Goal: Information Seeking & Learning: Learn about a topic

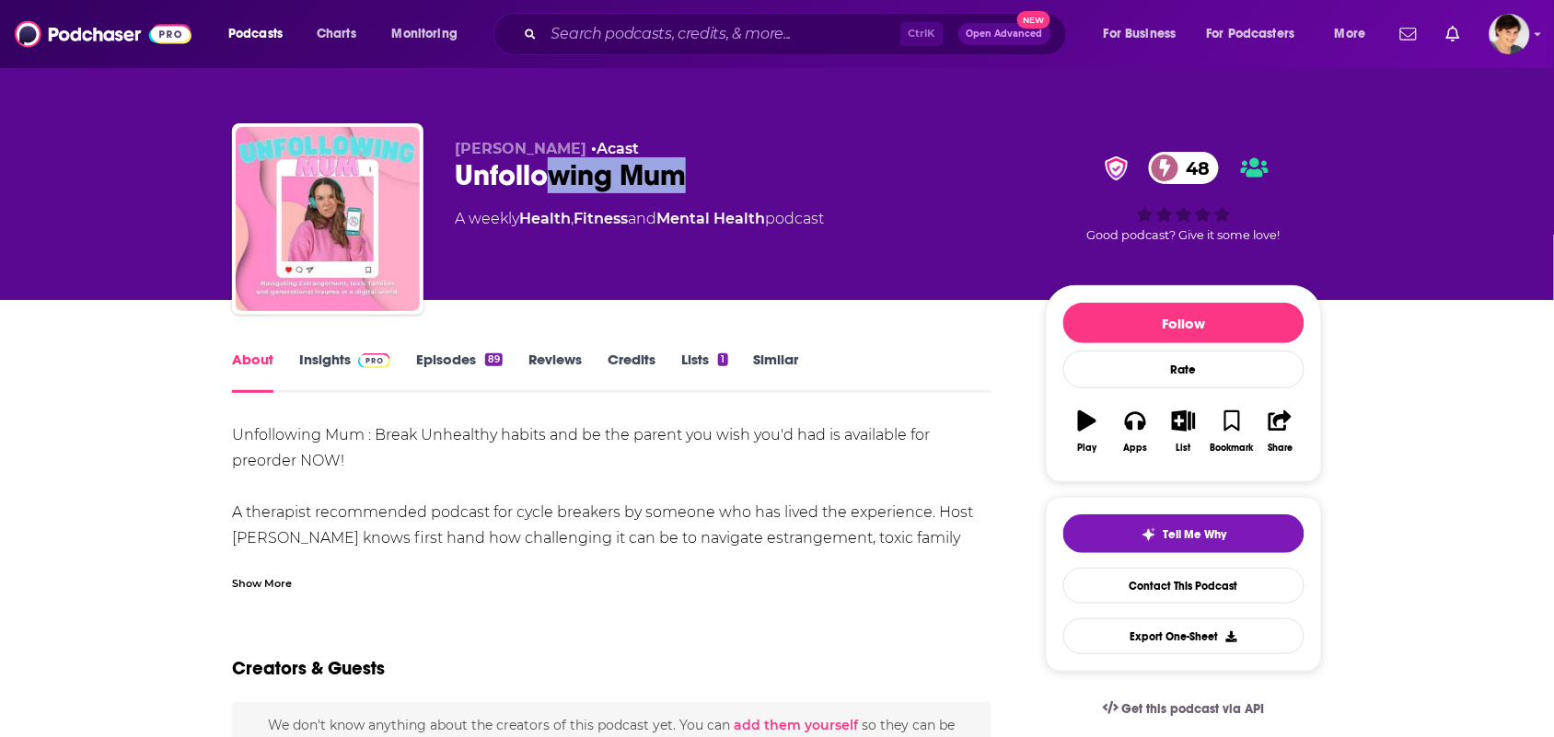
drag, startPoint x: 720, startPoint y: 167, endPoint x: 525, endPoint y: 176, distance: 195.4
click at [540, 176] on div "Unfollowing Mum [DEMOGRAPHIC_DATA]" at bounding box center [735, 175] width 561 height 36
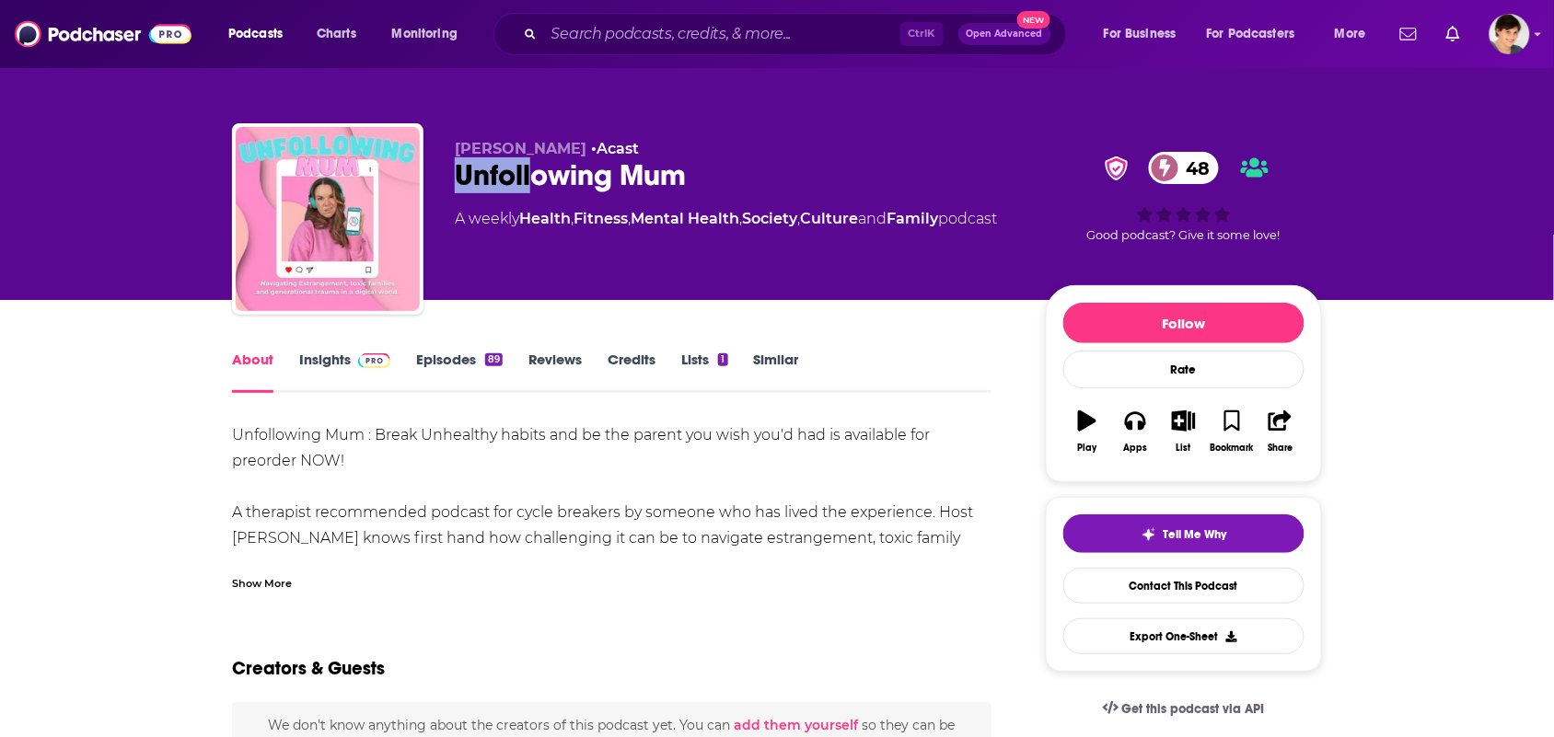
drag, startPoint x: 525, startPoint y: 176, endPoint x: 550, endPoint y: 166, distance: 27.7
click at [480, 175] on div "Unfollowing Mum [DEMOGRAPHIC_DATA]" at bounding box center [735, 175] width 561 height 36
click at [707, 167] on div "Unfollowing Mum [DEMOGRAPHIC_DATA]" at bounding box center [735, 175] width 561 height 36
drag, startPoint x: 714, startPoint y: 176, endPoint x: 452, endPoint y: 178, distance: 262.3
click at [452, 178] on div "[PERSON_NAME] • Acast Unfollowing Mum [DEMOGRAPHIC_DATA] A weekly Health , Fitn…" at bounding box center [777, 222] width 1090 height 199
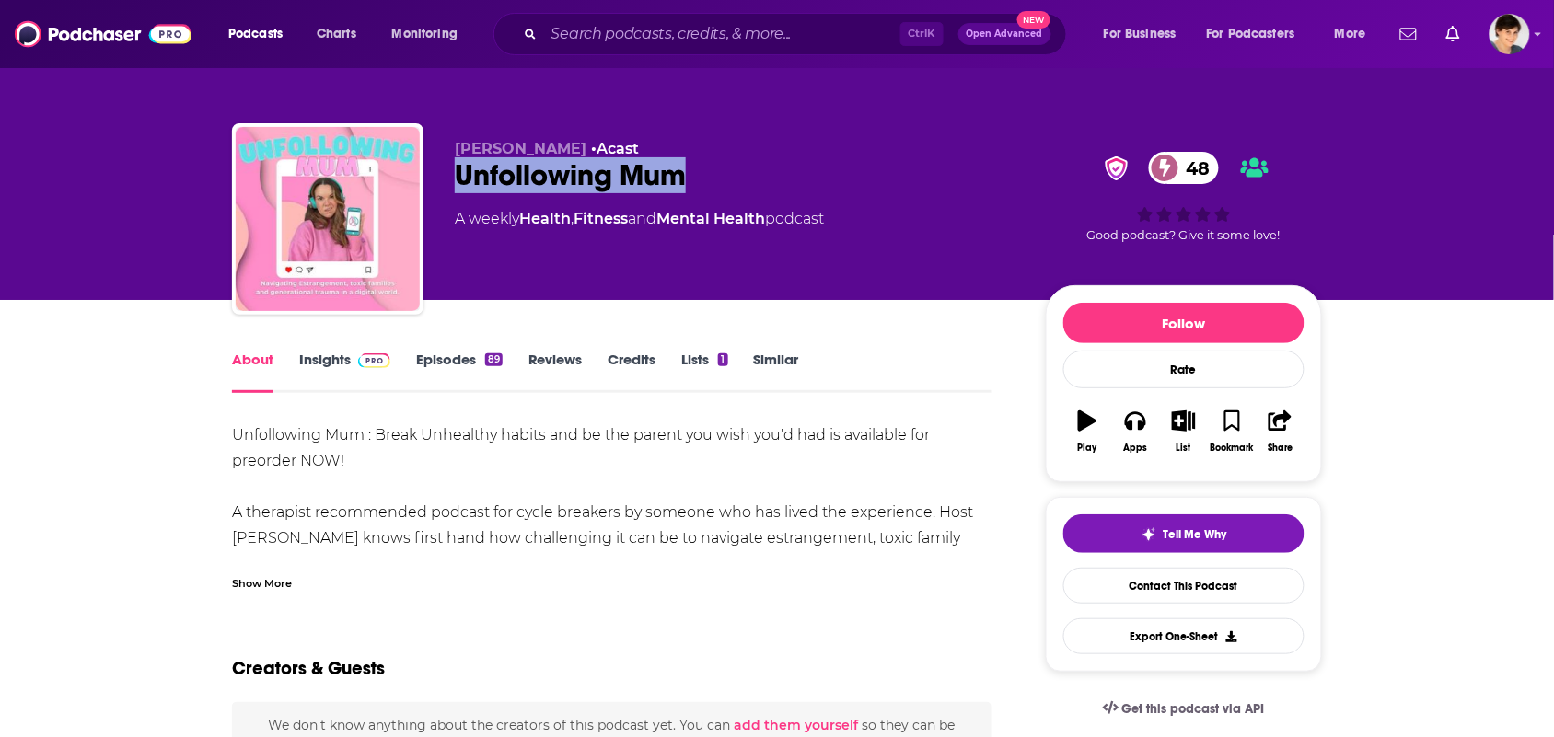
copy h1 "Unfollowing Mum"
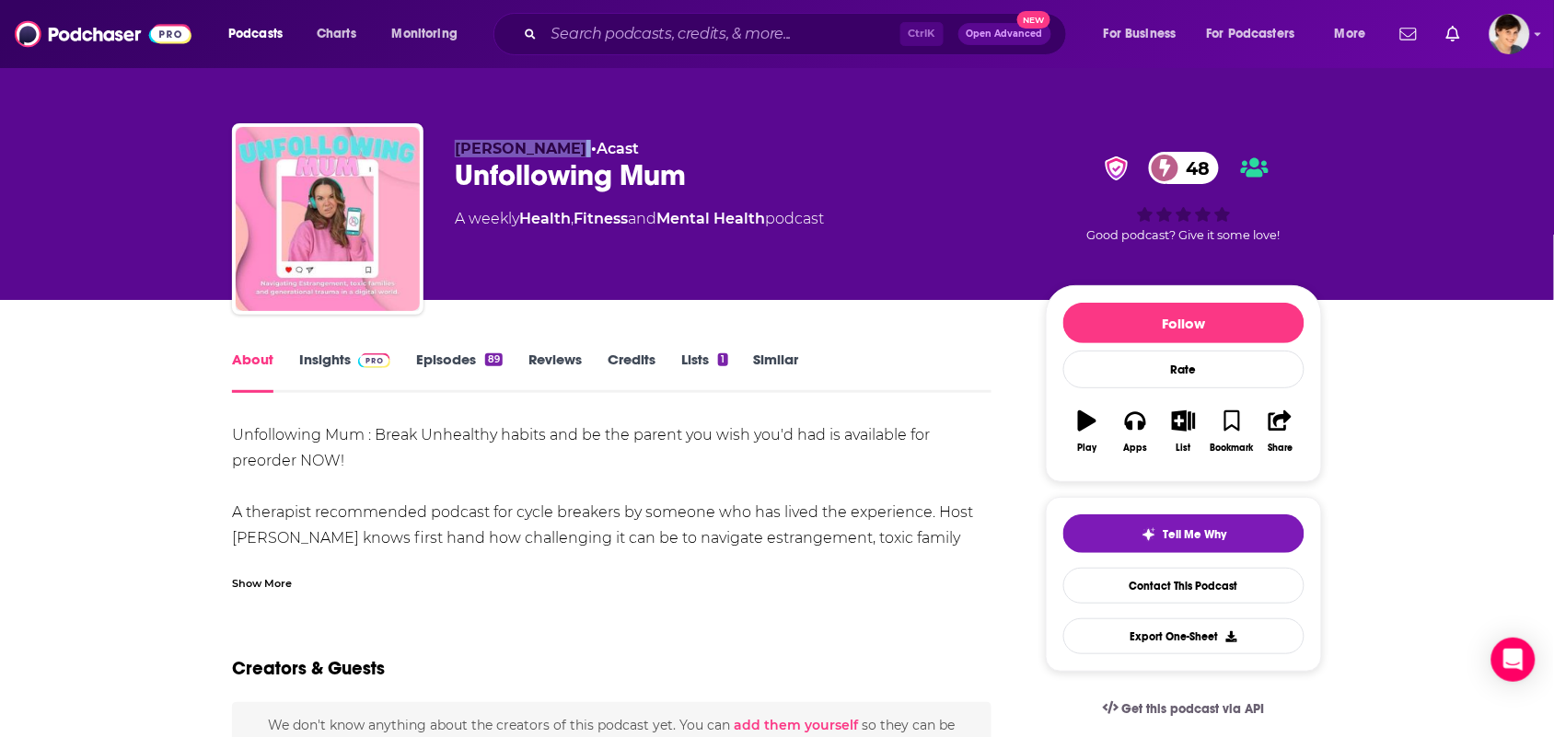
drag, startPoint x: 604, startPoint y: 150, endPoint x: 451, endPoint y: 154, distance: 152.8
click at [451, 154] on div "[PERSON_NAME] • Acast Unfollowing Mum [DEMOGRAPHIC_DATA] A weekly Health , Fitn…" at bounding box center [777, 222] width 1090 height 199
copy p "[PERSON_NAME]"
drag, startPoint x: 729, startPoint y: 171, endPoint x: 452, endPoint y: 181, distance: 277.2
click at [452, 181] on div "[PERSON_NAME] • Acast Unfollowing Mum [DEMOGRAPHIC_DATA] A weekly Health , Fitn…" at bounding box center [777, 222] width 1090 height 199
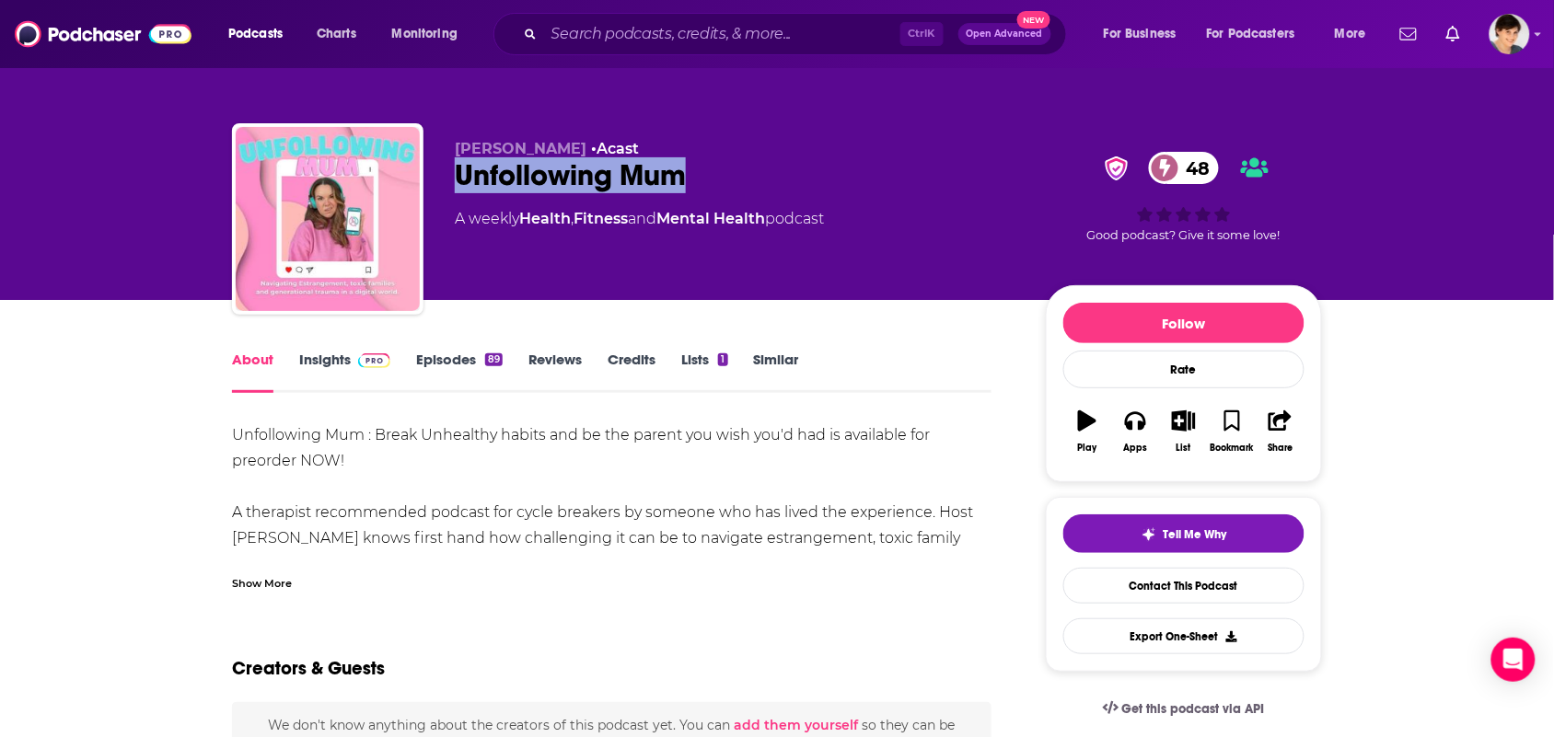
copy h1 "Unfollowing Mum"
click at [288, 580] on div "Show More" at bounding box center [262, 581] width 60 height 17
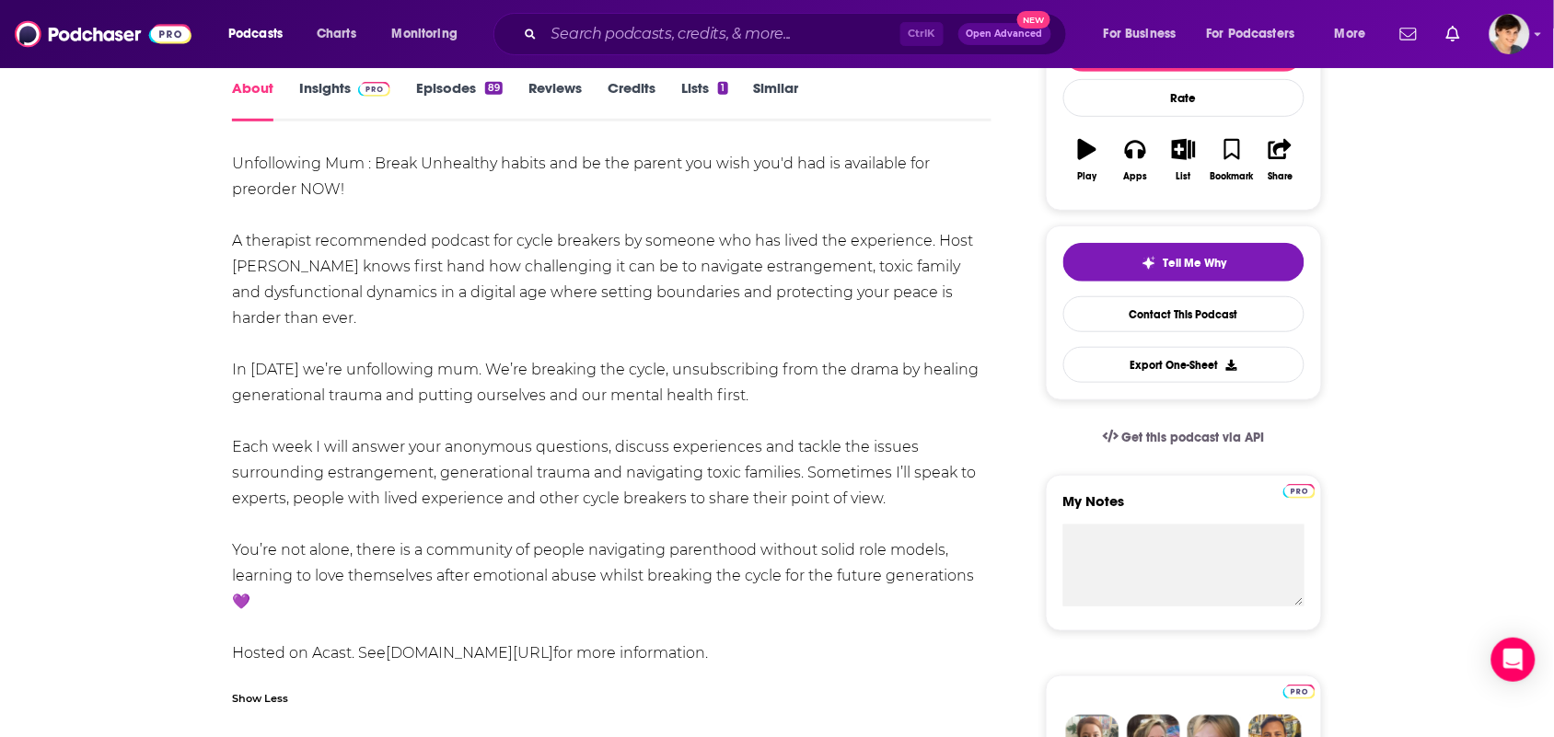
scroll to position [230, 0]
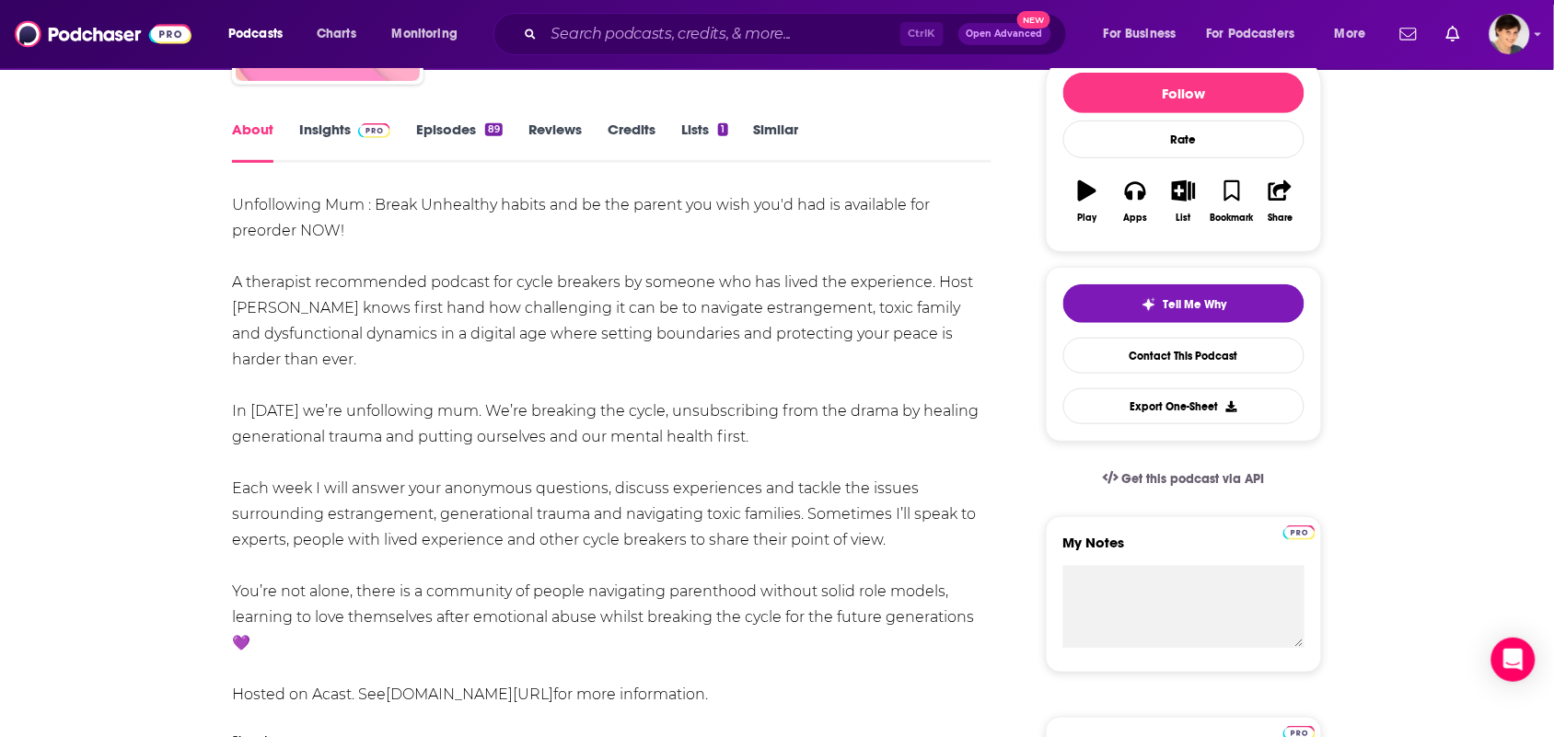
drag, startPoint x: 270, startPoint y: 641, endPoint x: 226, endPoint y: 202, distance: 440.4
copy div "Loremipsumd Sit : Ametc Adipiscin elitse doe te inc utlabo etd magn ali'e adm v…"
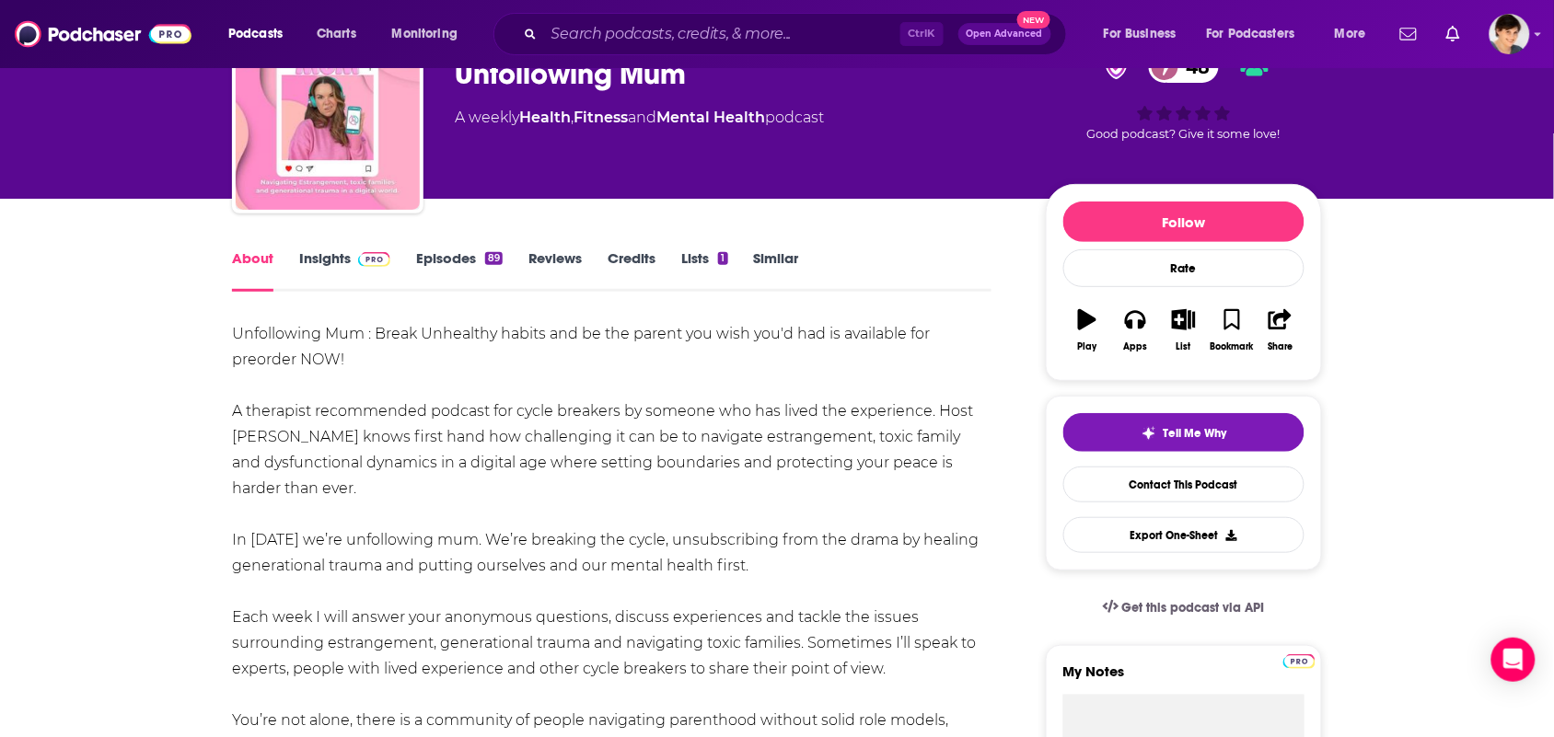
scroll to position [0, 0]
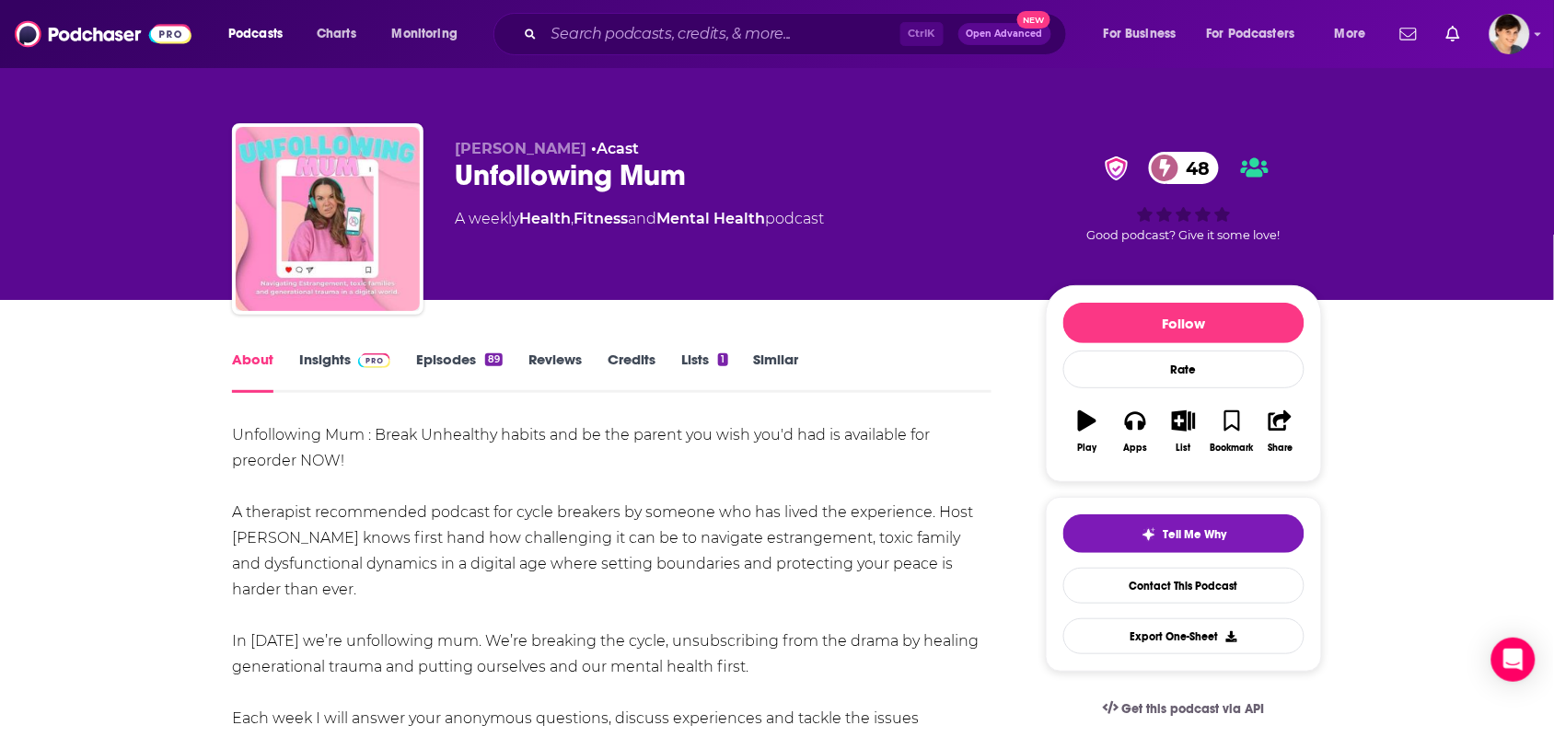
drag, startPoint x: 452, startPoint y: 148, endPoint x: 550, endPoint y: 75, distance: 123.0
click at [596, 149] on div "[PERSON_NAME] • Acast Unfollowing Mum [DEMOGRAPHIC_DATA] A weekly Health , Fitn…" at bounding box center [777, 222] width 1090 height 199
copy span "[PERSON_NAME]"
